Goal: Information Seeking & Learning: Learn about a topic

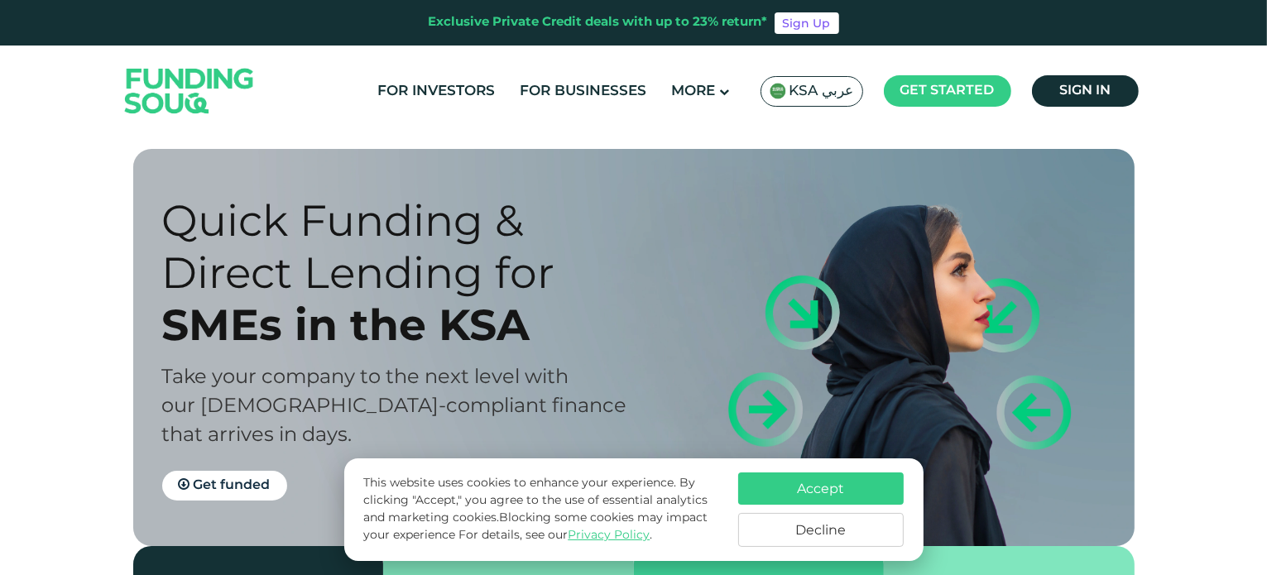
click at [855, 491] on button "Accept" at bounding box center [820, 488] width 165 height 32
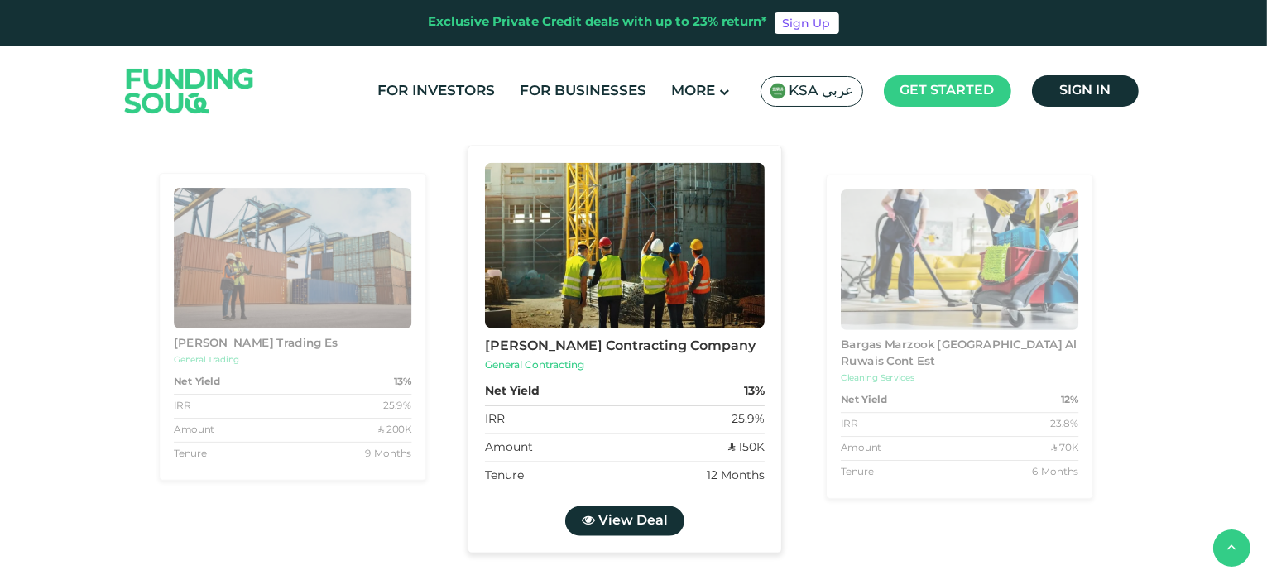
scroll to position [1655, 0]
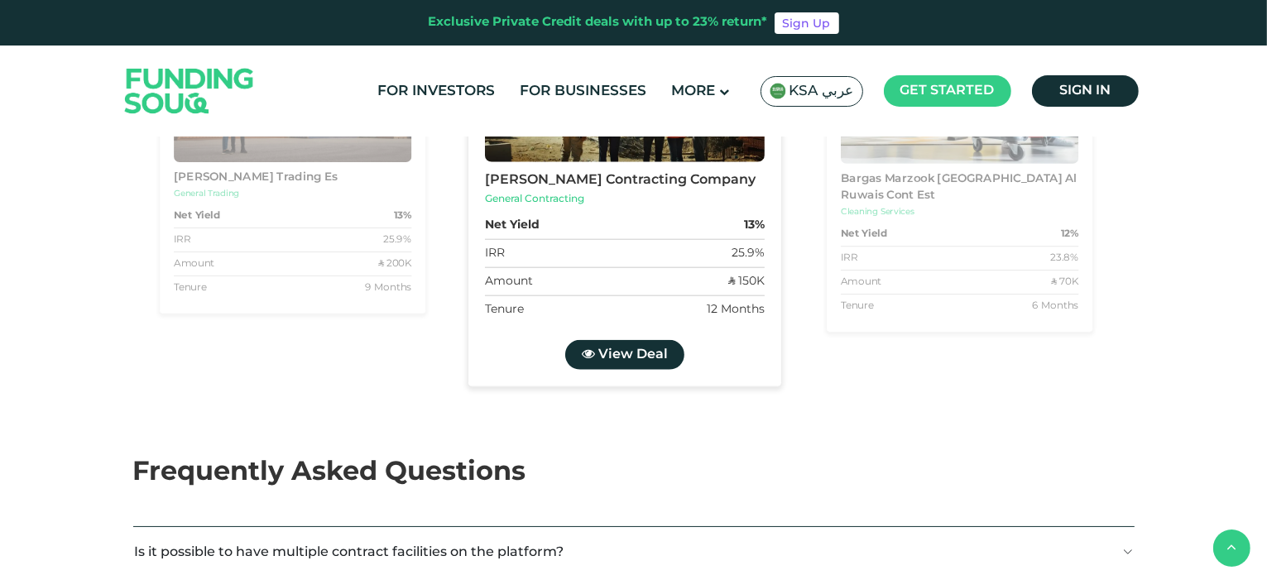
scroll to position [1903, 0]
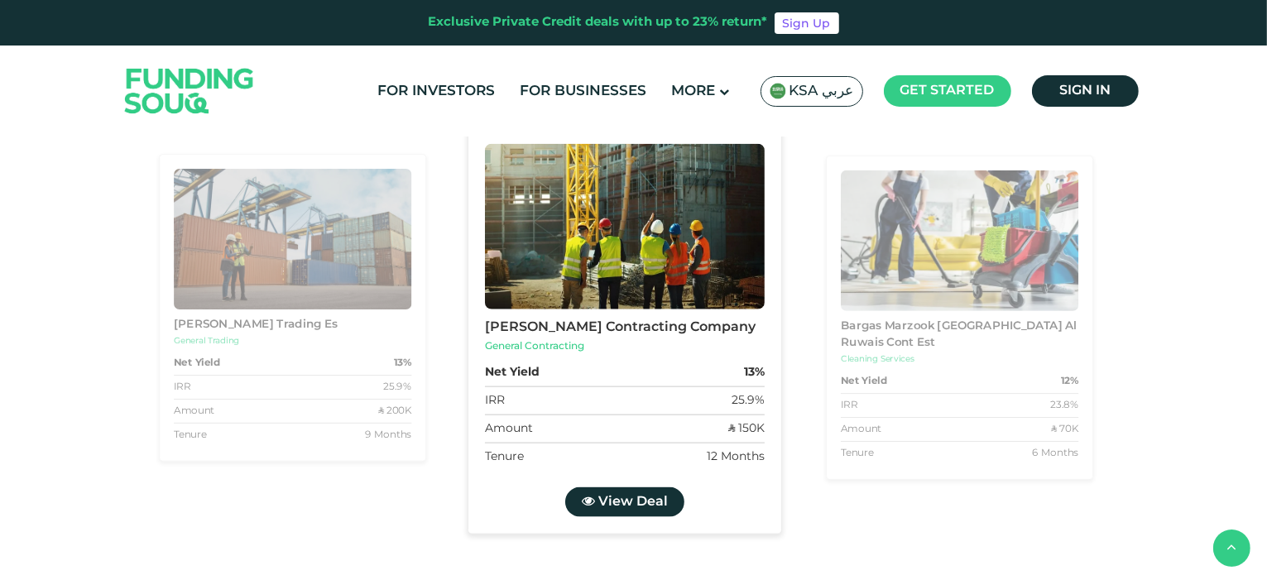
drag, startPoint x: 419, startPoint y: 301, endPoint x: 457, endPoint y: 295, distance: 38.5
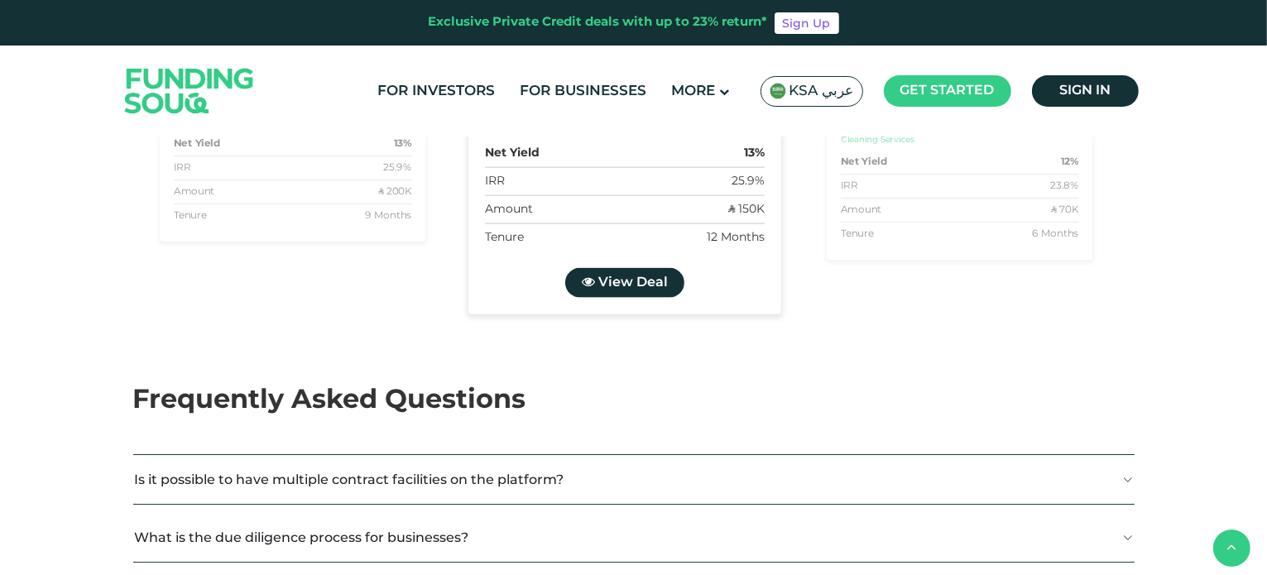
scroll to position [2151, 0]
